Goal: Information Seeking & Learning: Understand process/instructions

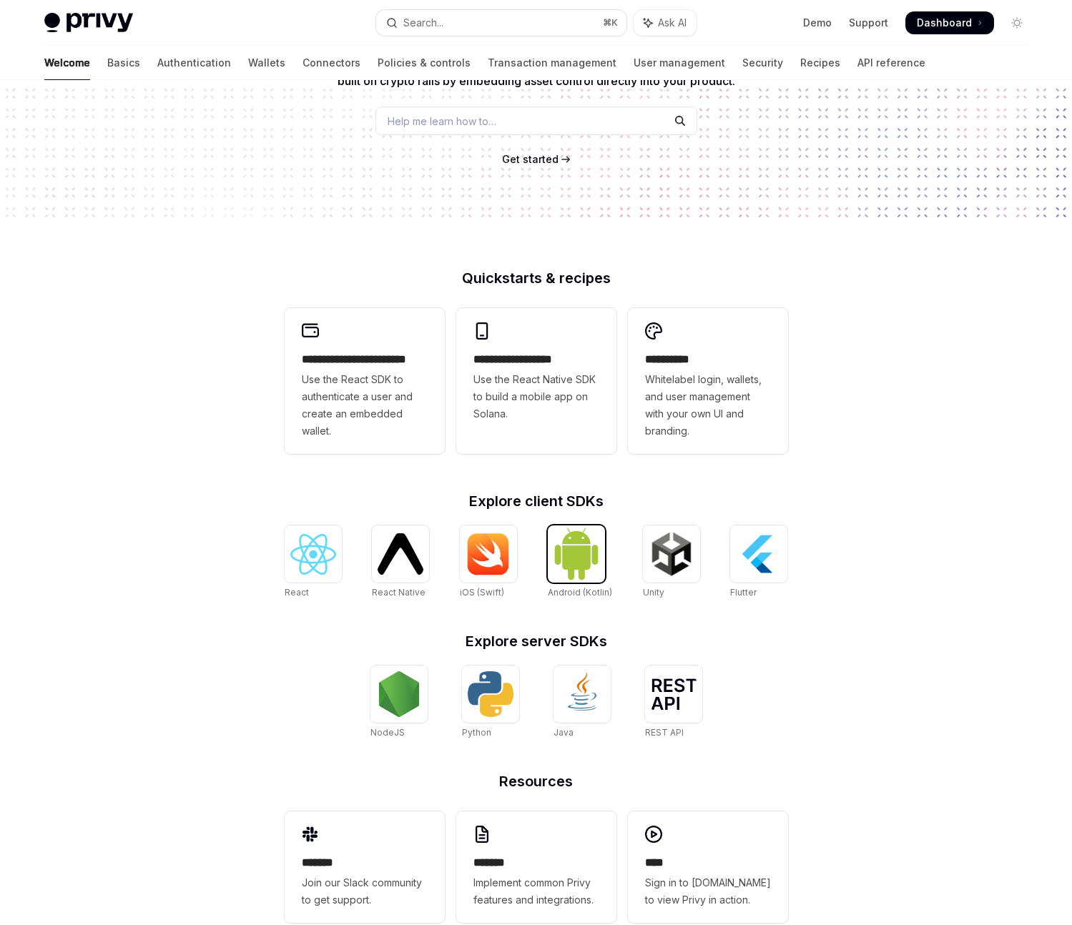
scroll to position [212, 0]
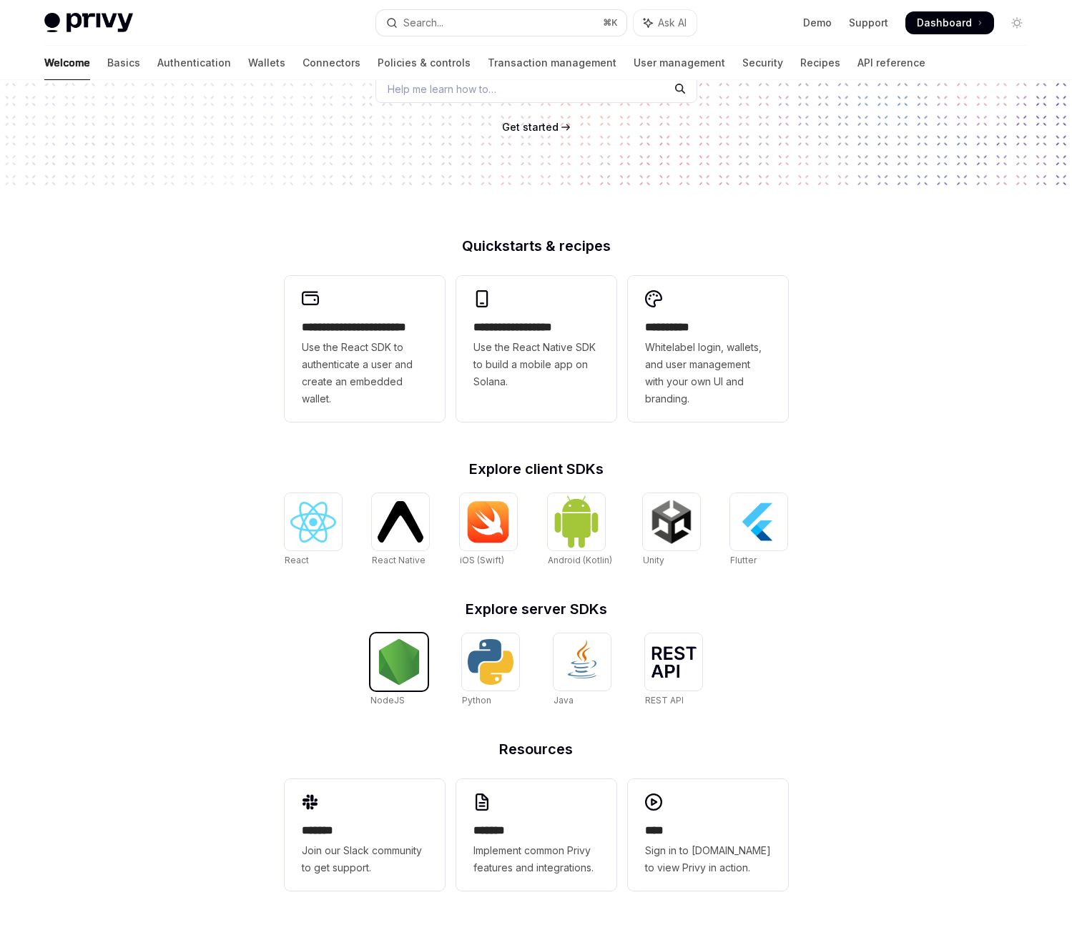
click at [392, 678] on img at bounding box center [399, 662] width 46 height 46
type textarea "*"
click at [480, 666] on img at bounding box center [491, 662] width 46 height 46
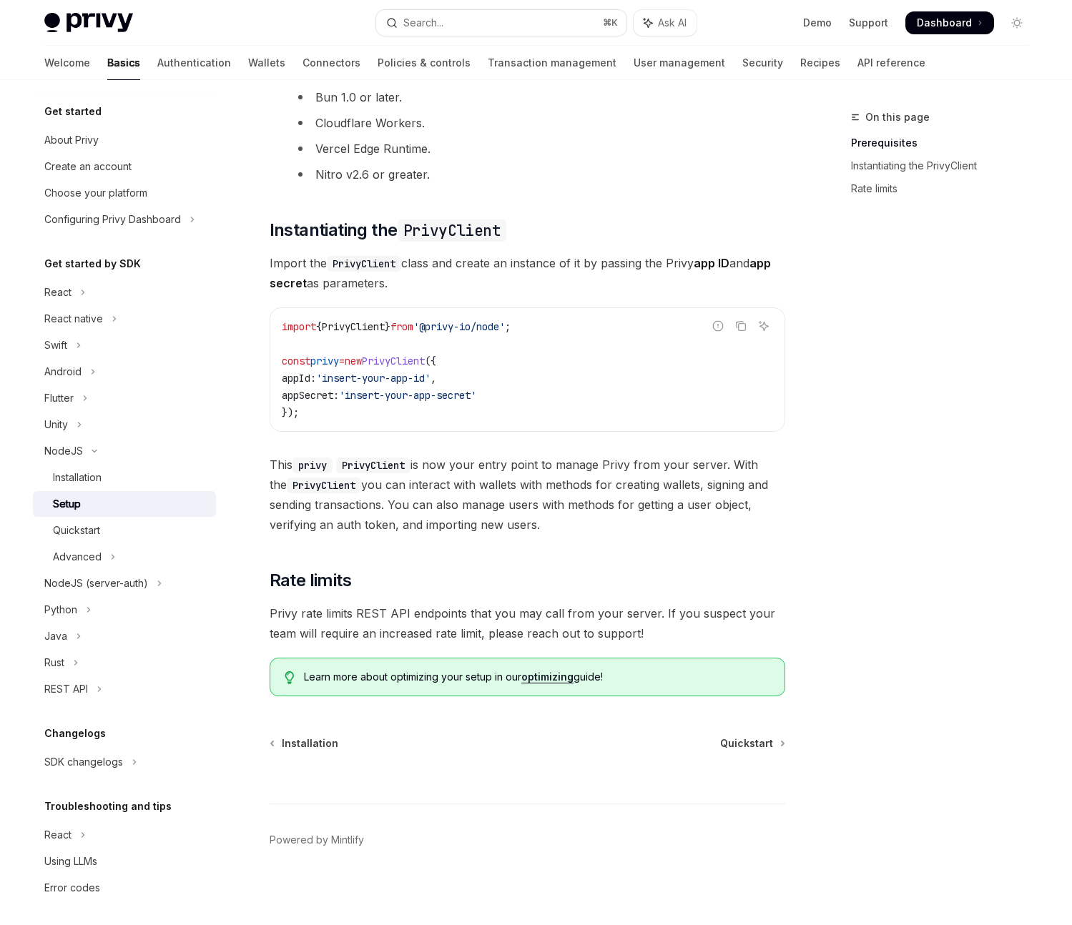
scroll to position [270, 0]
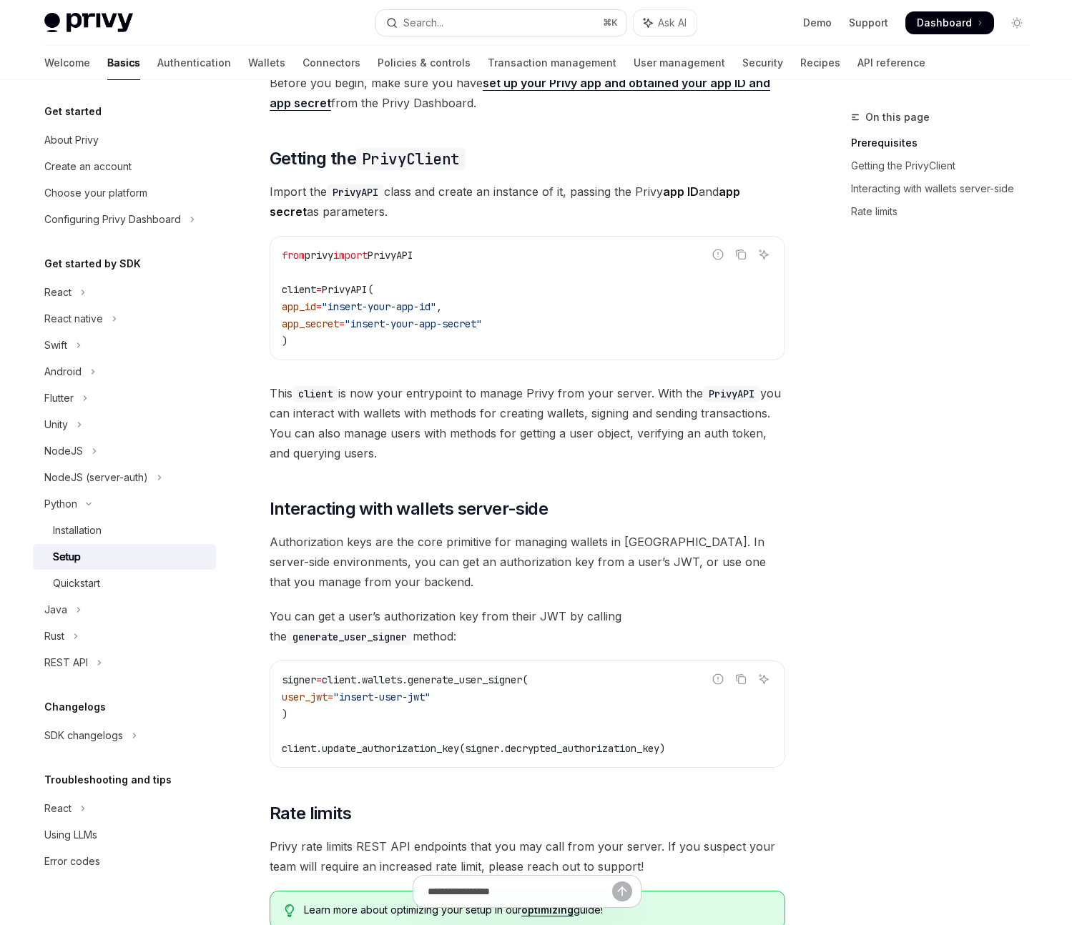
scroll to position [377, 0]
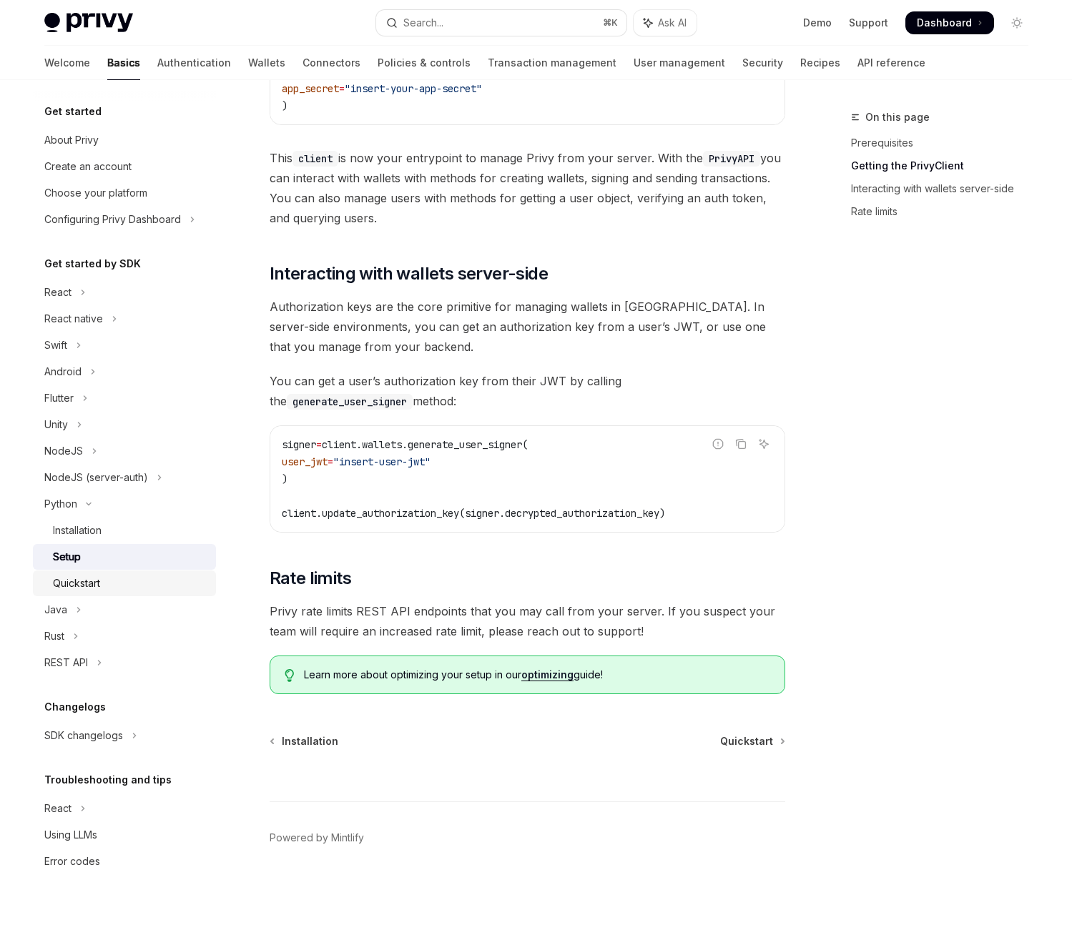
click at [89, 588] on div "Quickstart" at bounding box center [76, 583] width 47 height 17
type textarea "*"
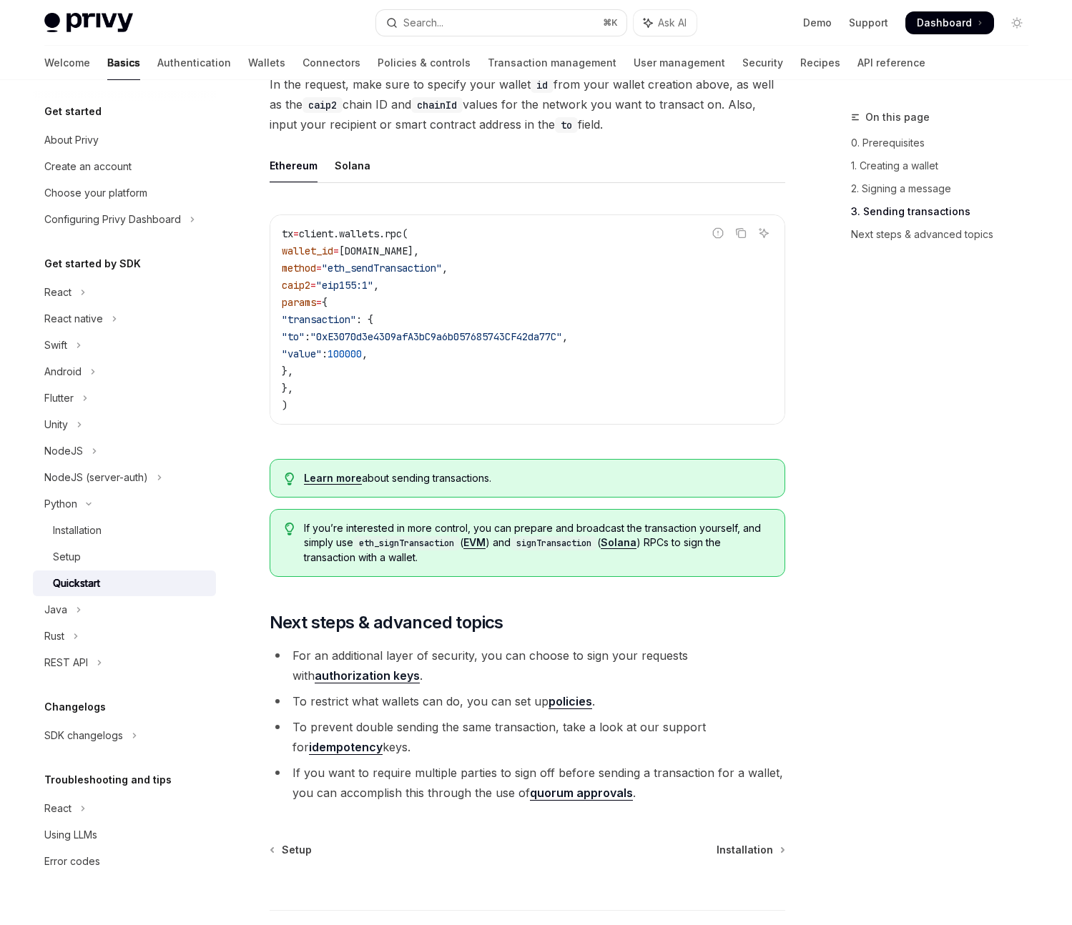
scroll to position [1238, 0]
